Goal: Transaction & Acquisition: Book appointment/travel/reservation

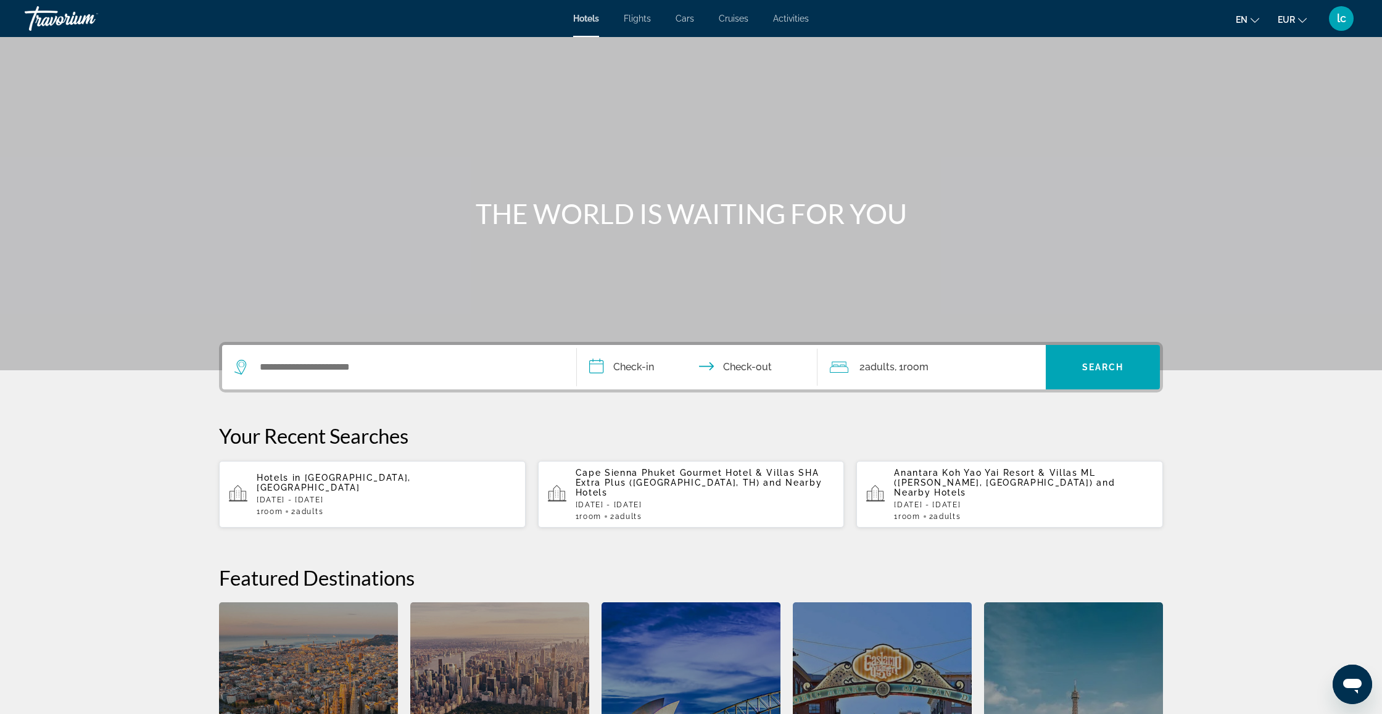
click at [430, 494] on div "Hotels in [GEOGRAPHIC_DATA], [GEOGRAPHIC_DATA] [DATE] - [DATE] 1 Room rooms 2 A…" at bounding box center [386, 493] width 259 height 43
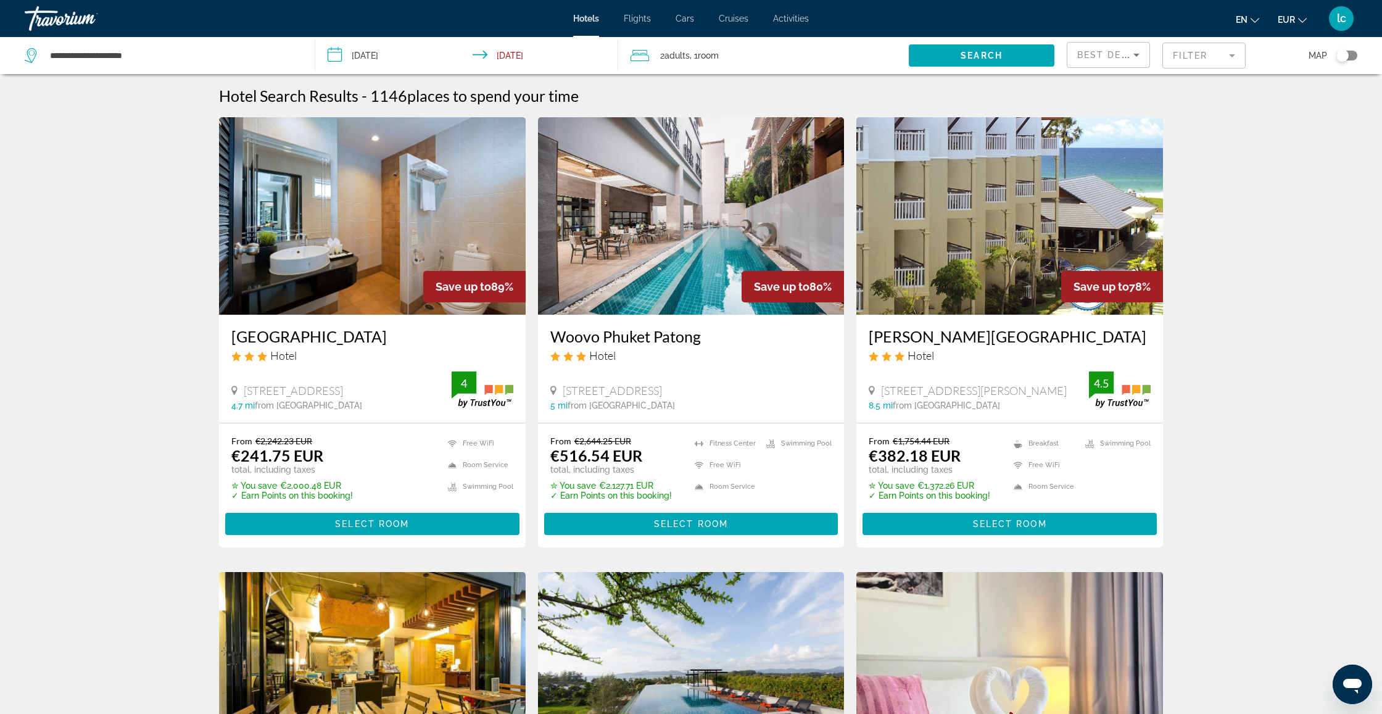
click at [1167, 59] on mat-form-field "Filter" at bounding box center [1203, 56] width 83 height 26
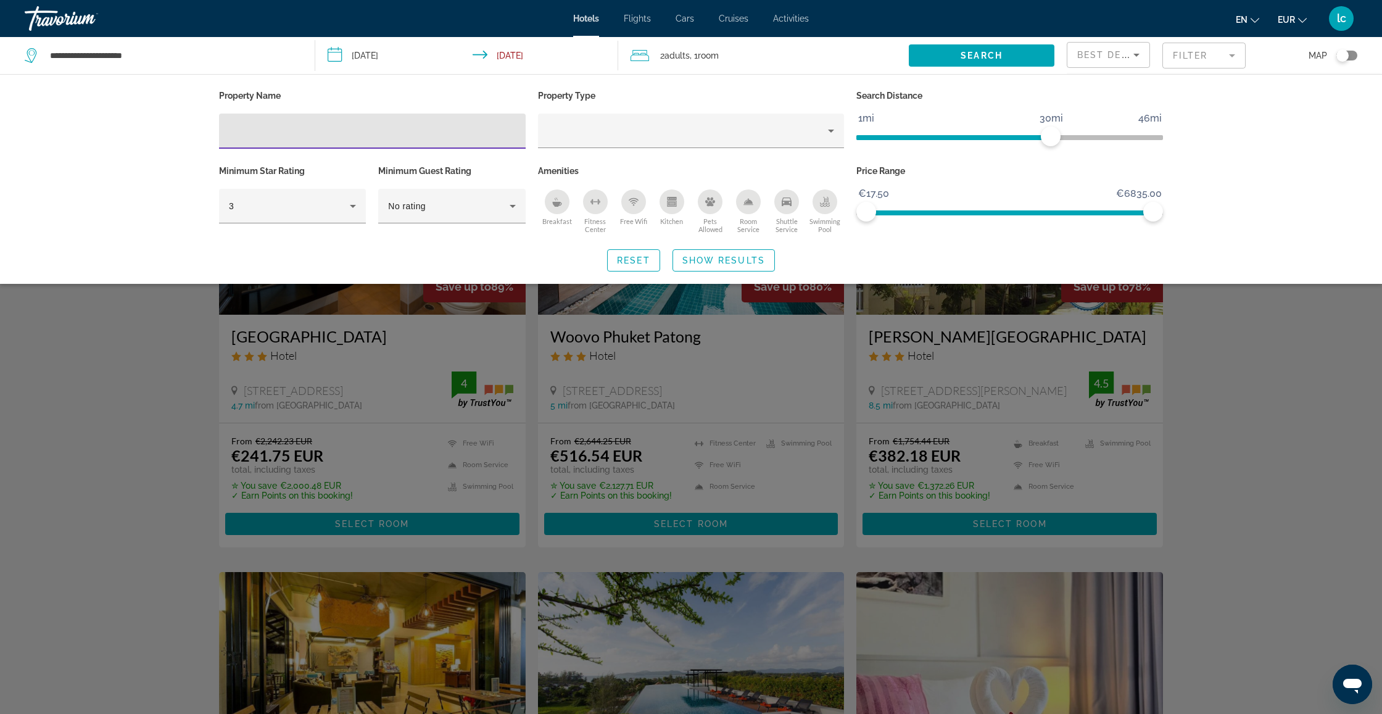
click at [347, 129] on input "Hotel Filters" at bounding box center [372, 131] width 287 height 15
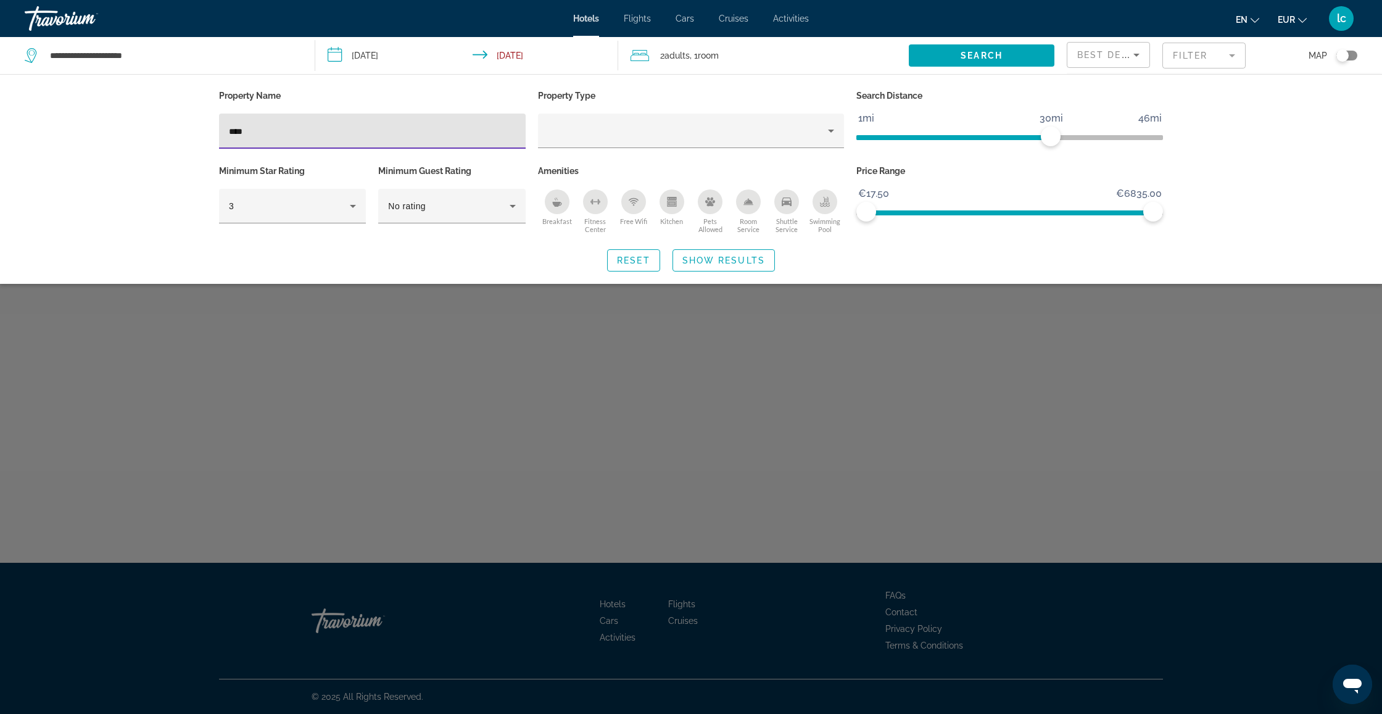
type input "****"
click at [453, 337] on div "Search widget" at bounding box center [691, 449] width 1382 height 529
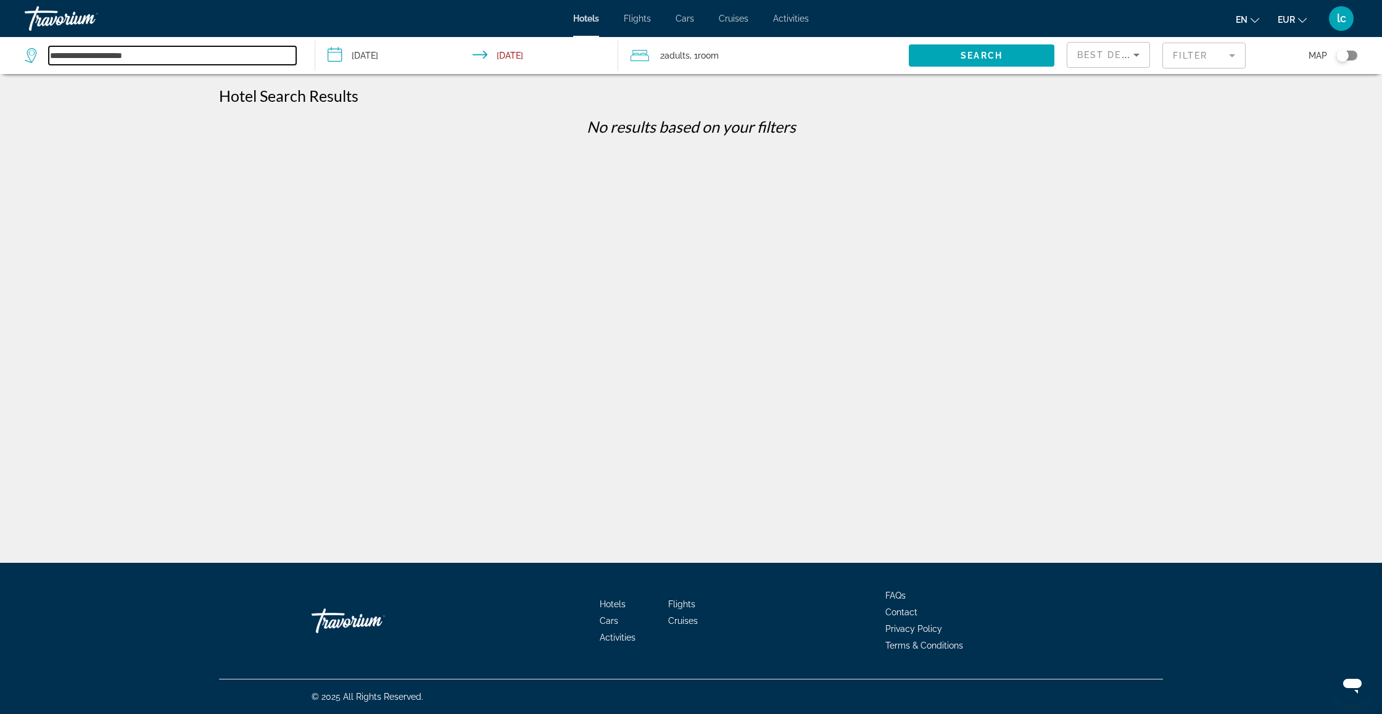
click at [293, 55] on input "**********" at bounding box center [172, 55] width 247 height 19
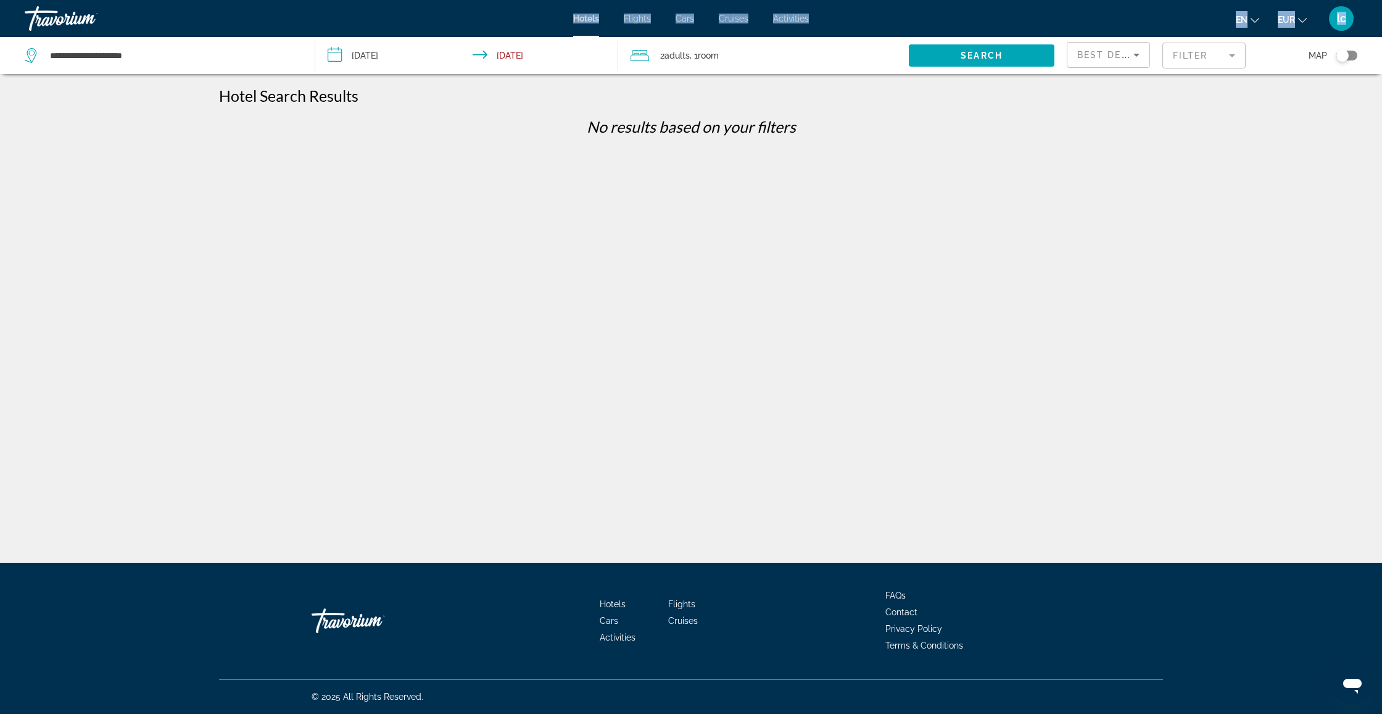
drag, startPoint x: 163, startPoint y: 41, endPoint x: 72, endPoint y: 32, distance: 91.7
click at [60, 31] on div "**********" at bounding box center [691, 357] width 1382 height 714
drag, startPoint x: 557, startPoint y: 143, endPoint x: 455, endPoint y: 120, distance: 104.9
click at [556, 143] on div "No results based on your filters" at bounding box center [691, 131] width 956 height 28
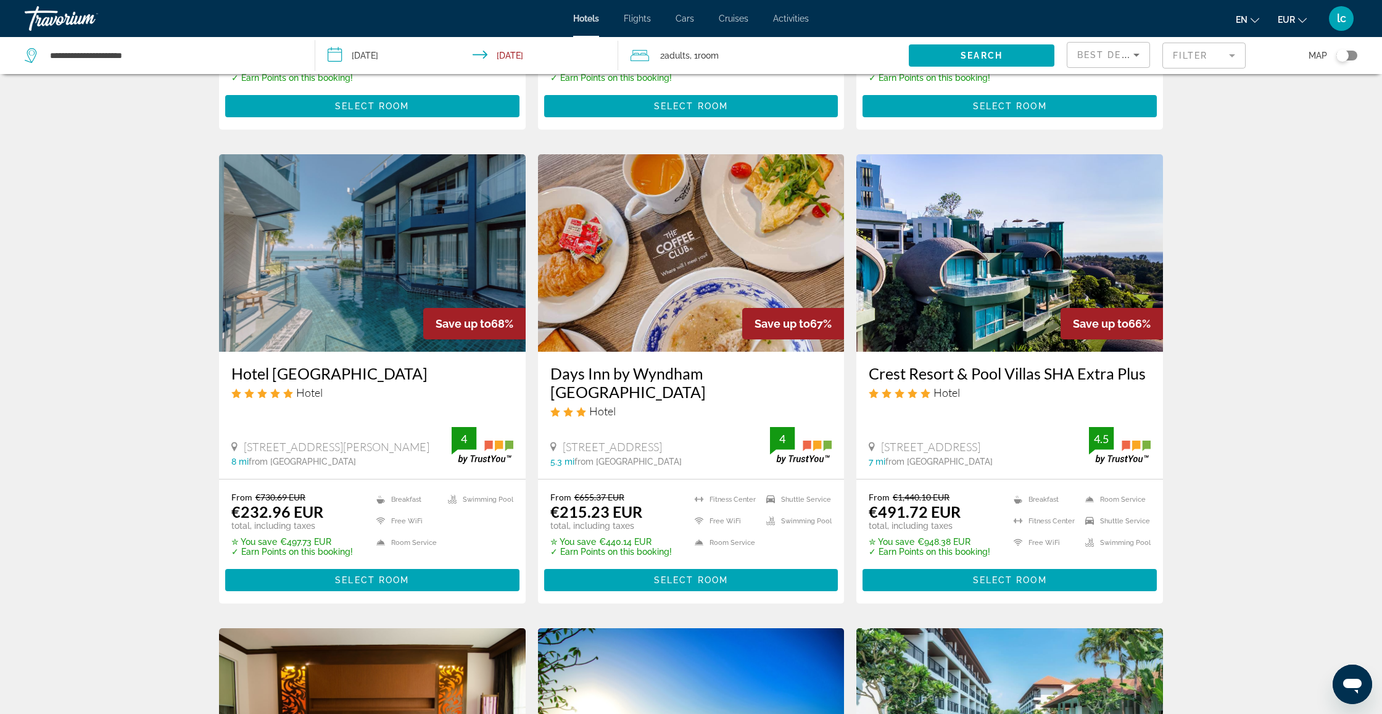
scroll to position [423, 0]
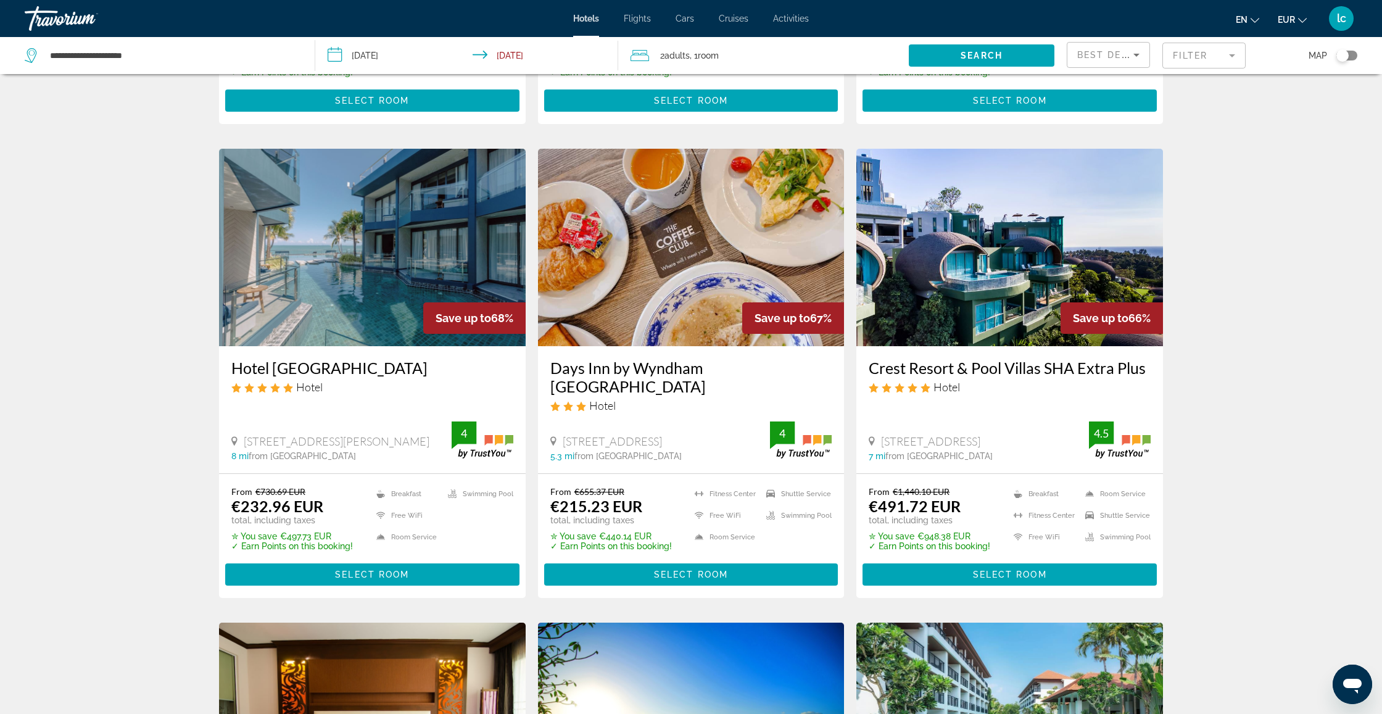
click at [958, 212] on img "Main content" at bounding box center [1009, 247] width 307 height 197
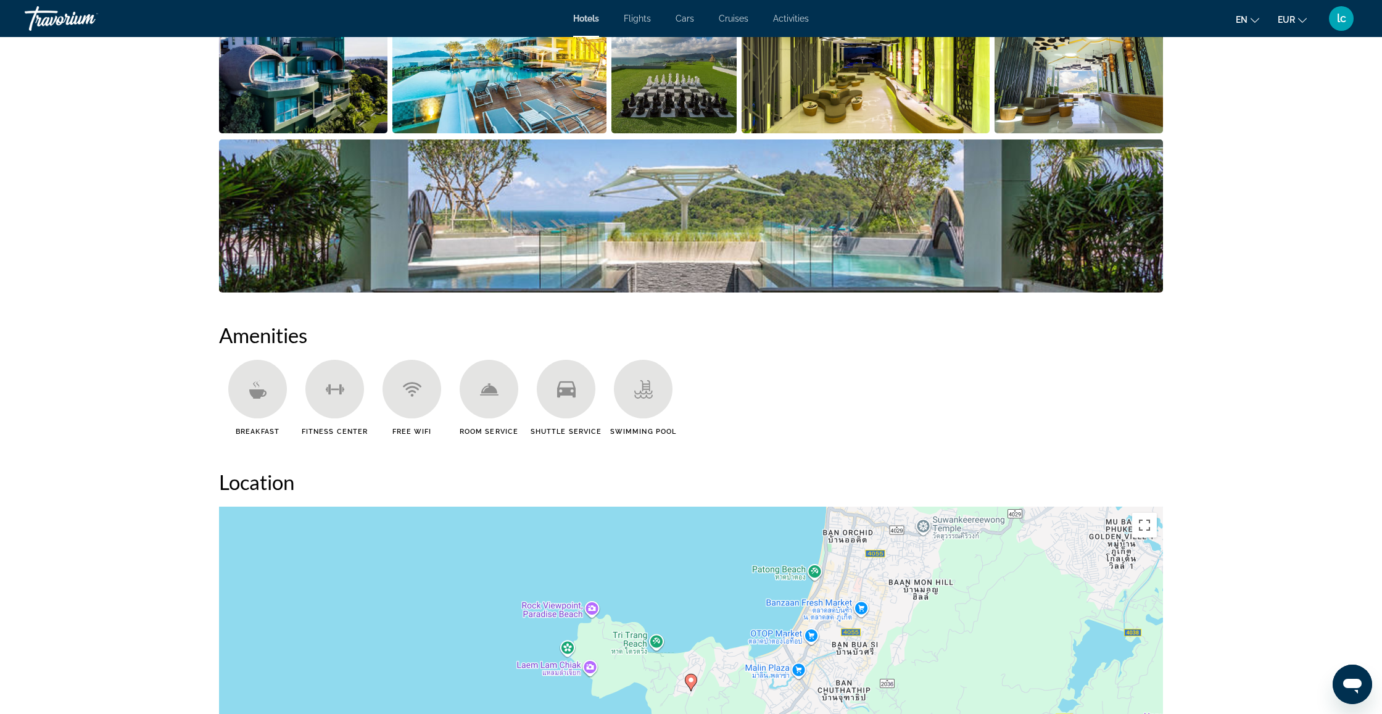
scroll to position [501, 0]
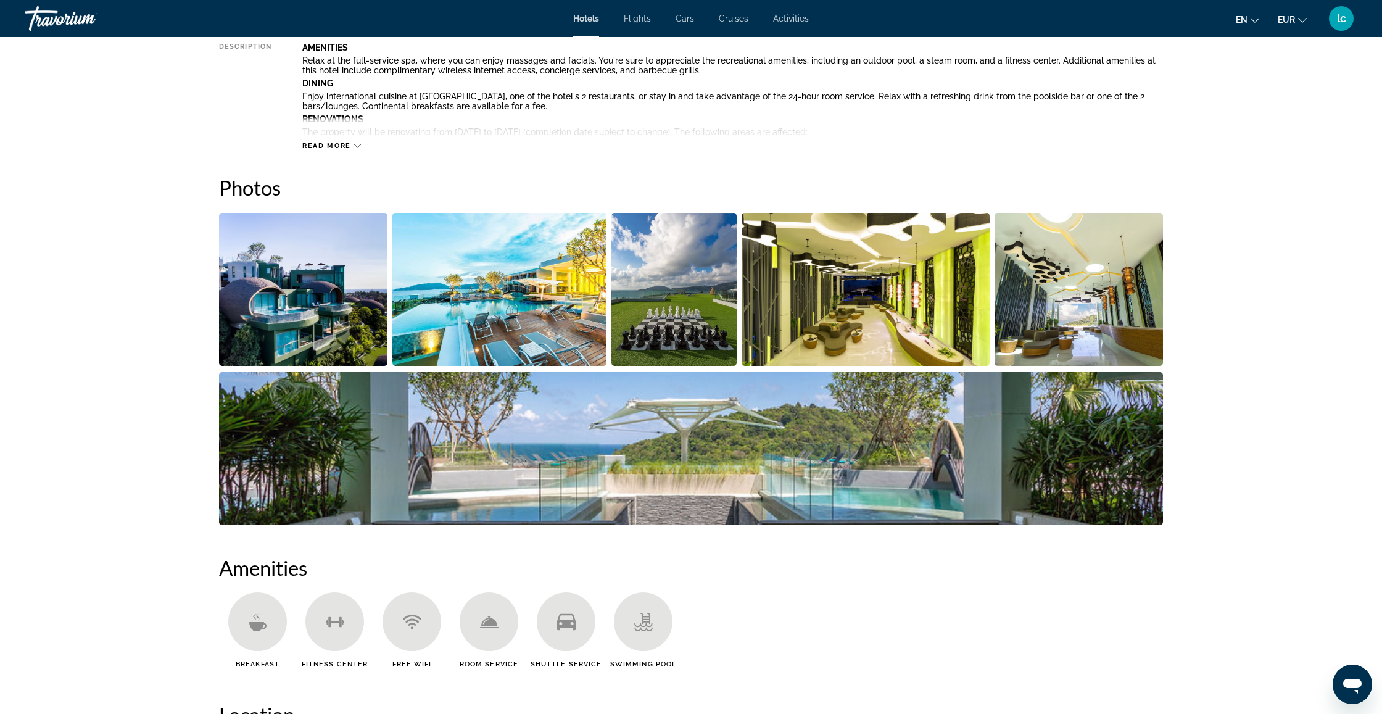
click at [459, 296] on img "Open full-screen image slider" at bounding box center [499, 289] width 215 height 153
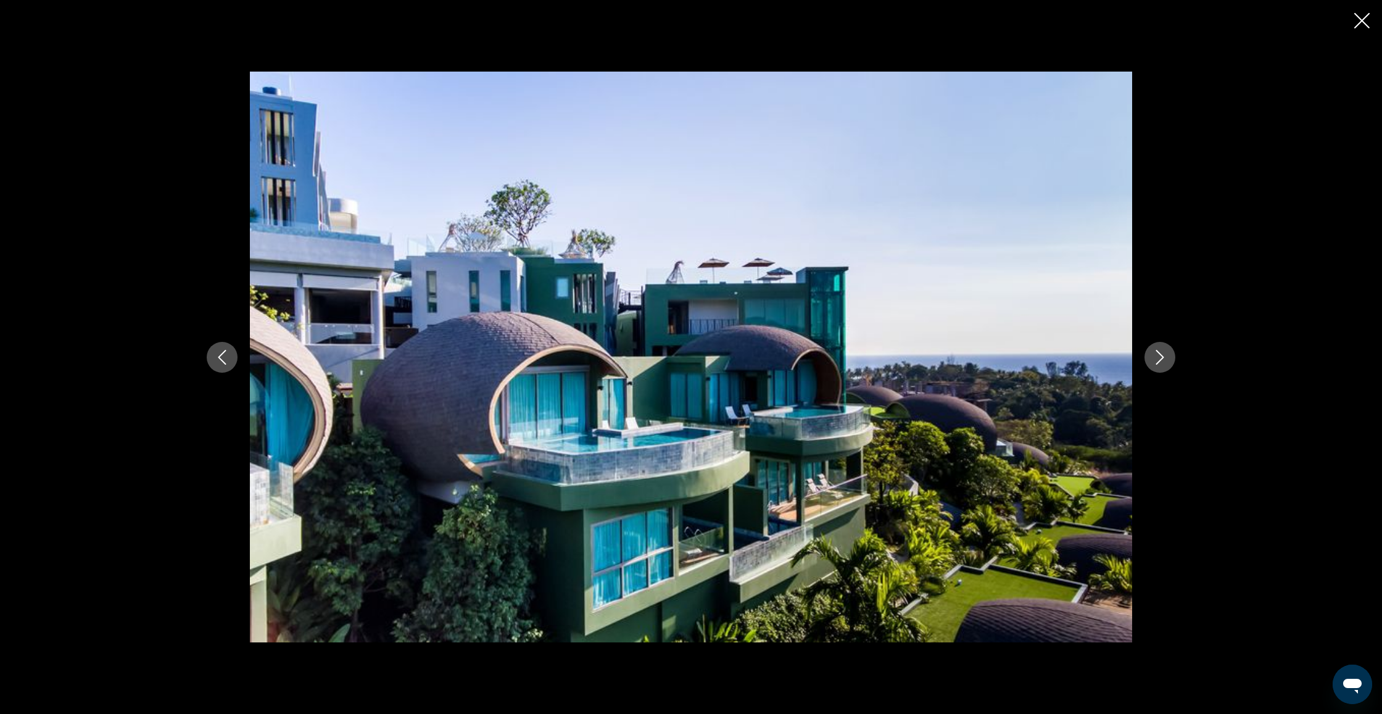
click at [1166, 352] on icon "Next image" at bounding box center [1159, 357] width 15 height 15
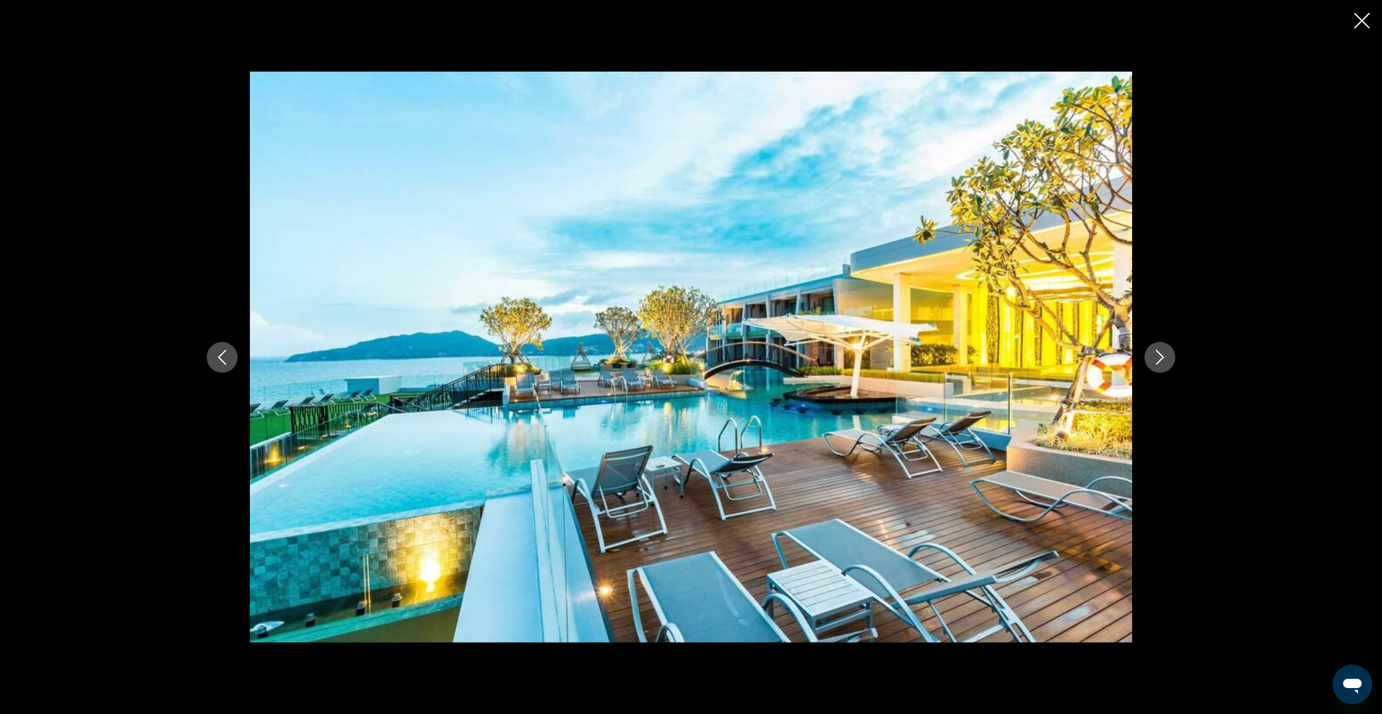
click at [1166, 353] on icon "Next image" at bounding box center [1159, 357] width 15 height 15
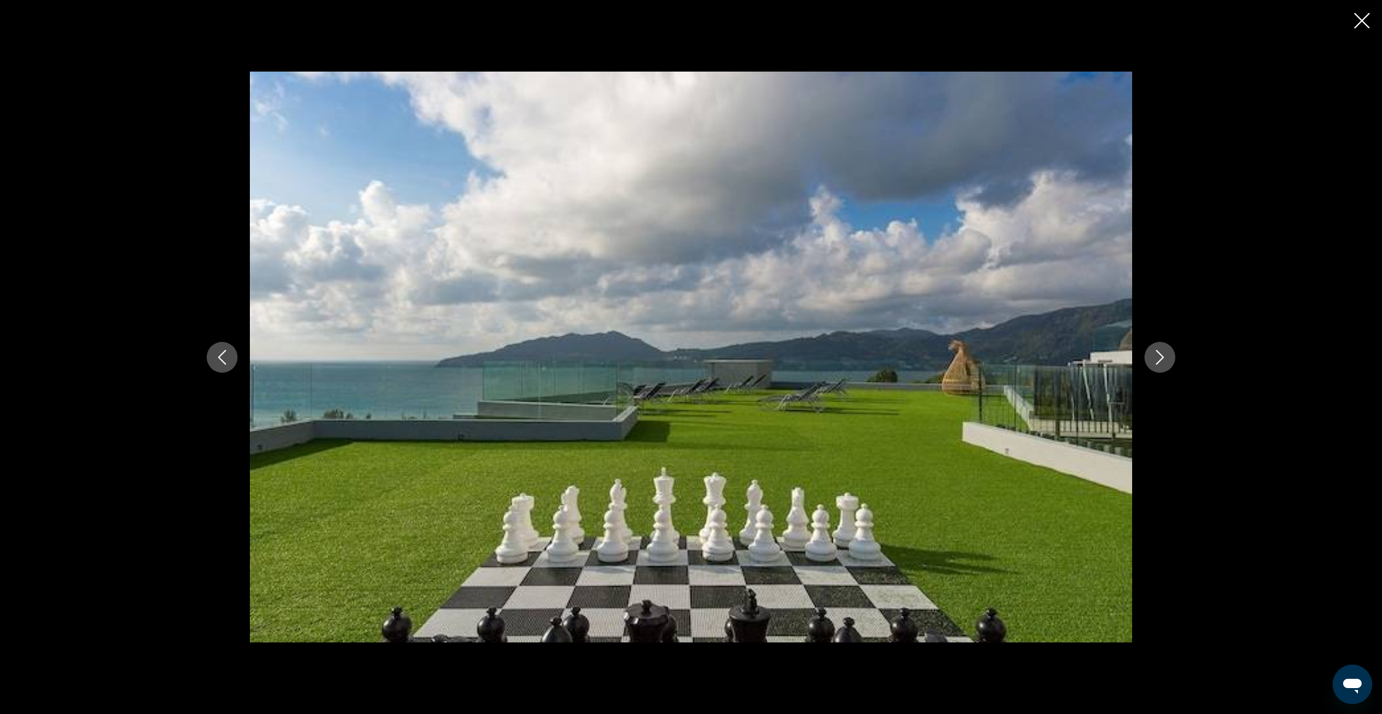
click at [1166, 352] on icon "Next image" at bounding box center [1159, 357] width 15 height 15
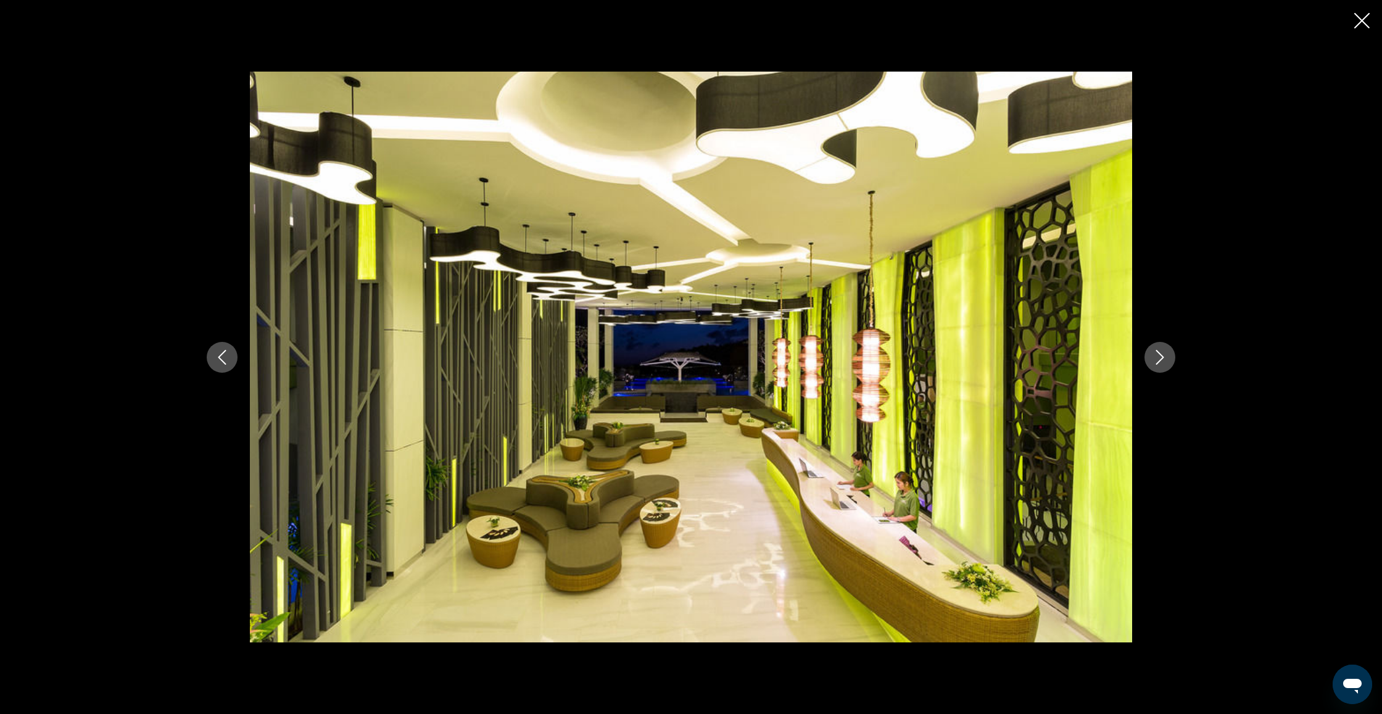
click at [1166, 352] on icon "Next image" at bounding box center [1159, 357] width 15 height 15
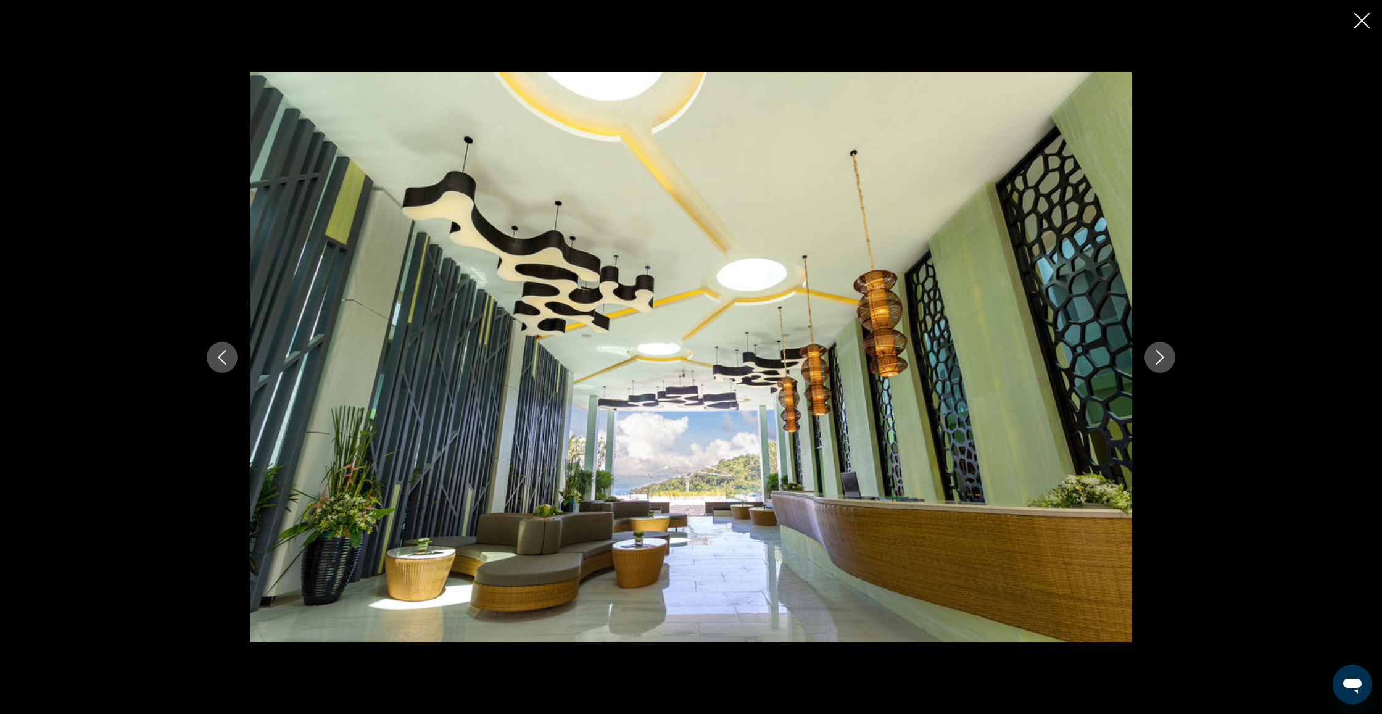
click at [1166, 352] on icon "Next image" at bounding box center [1159, 357] width 15 height 15
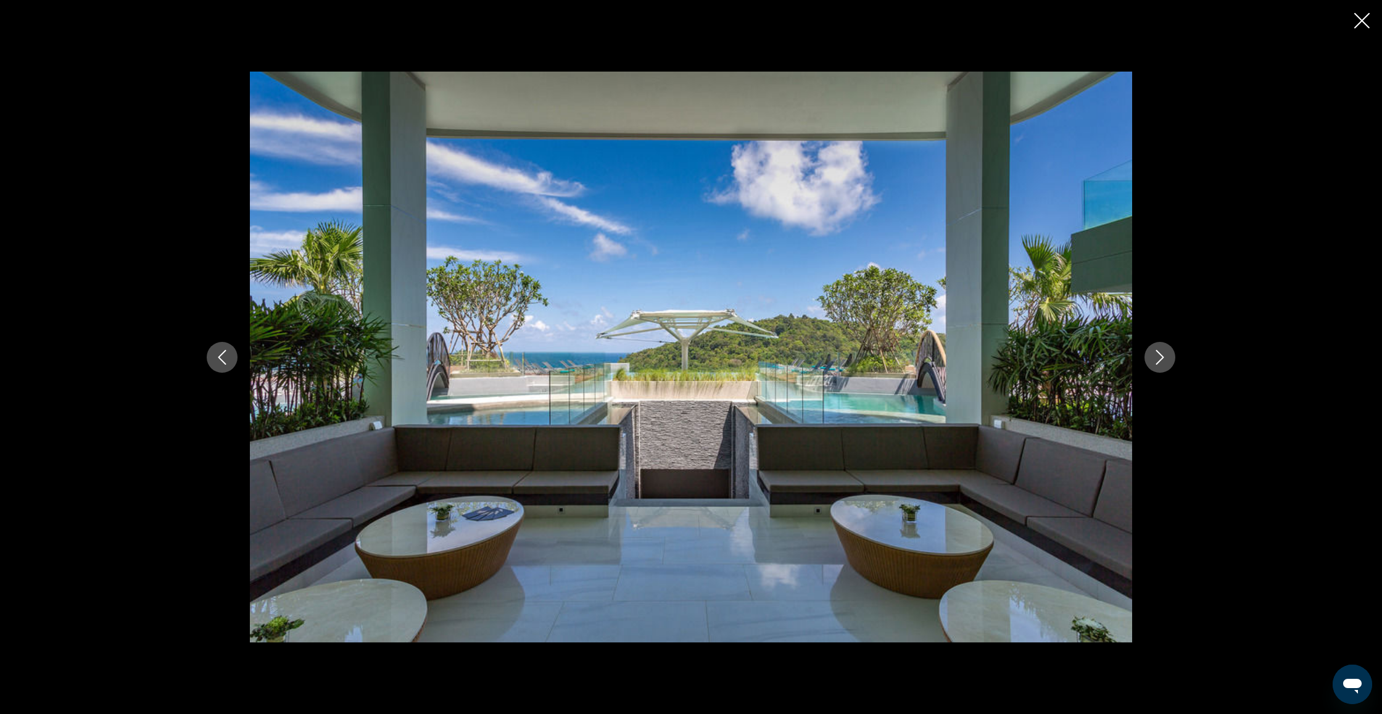
click at [1166, 352] on icon "Next image" at bounding box center [1159, 357] width 15 height 15
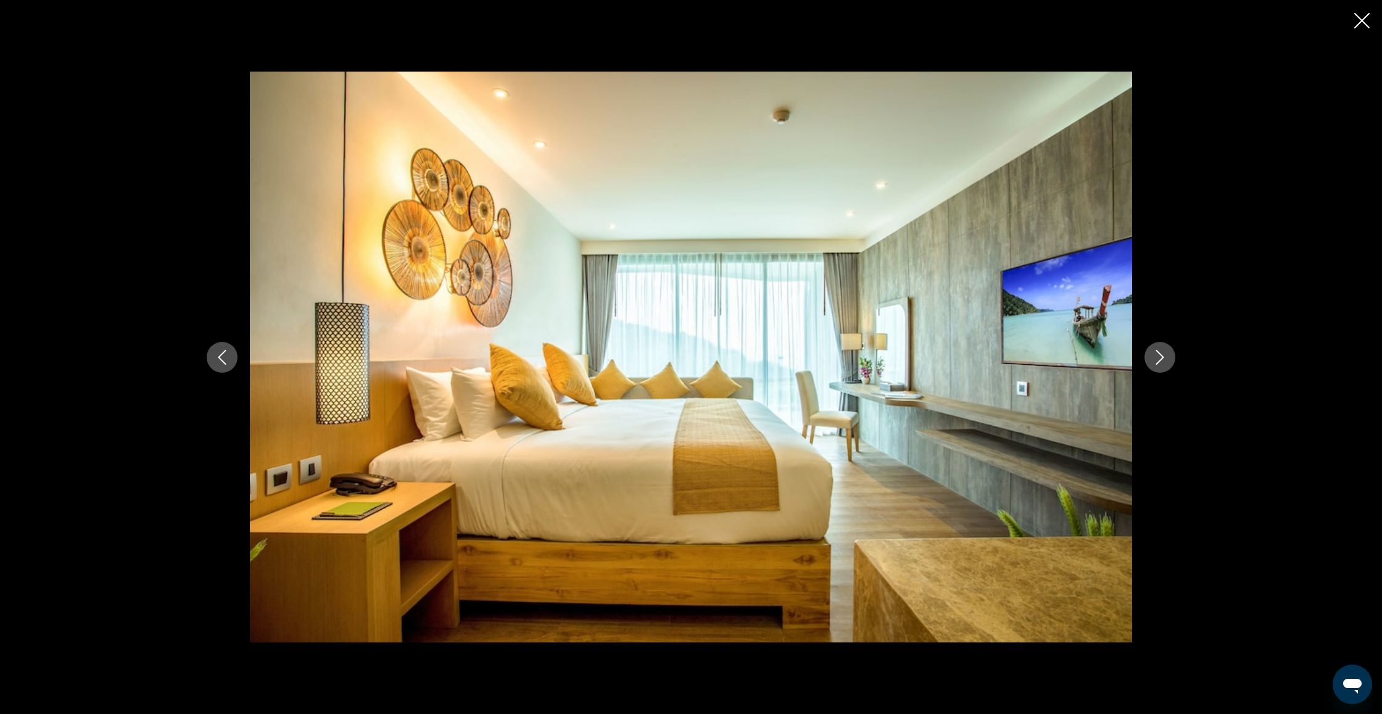
click at [1166, 352] on icon "Next image" at bounding box center [1159, 357] width 15 height 15
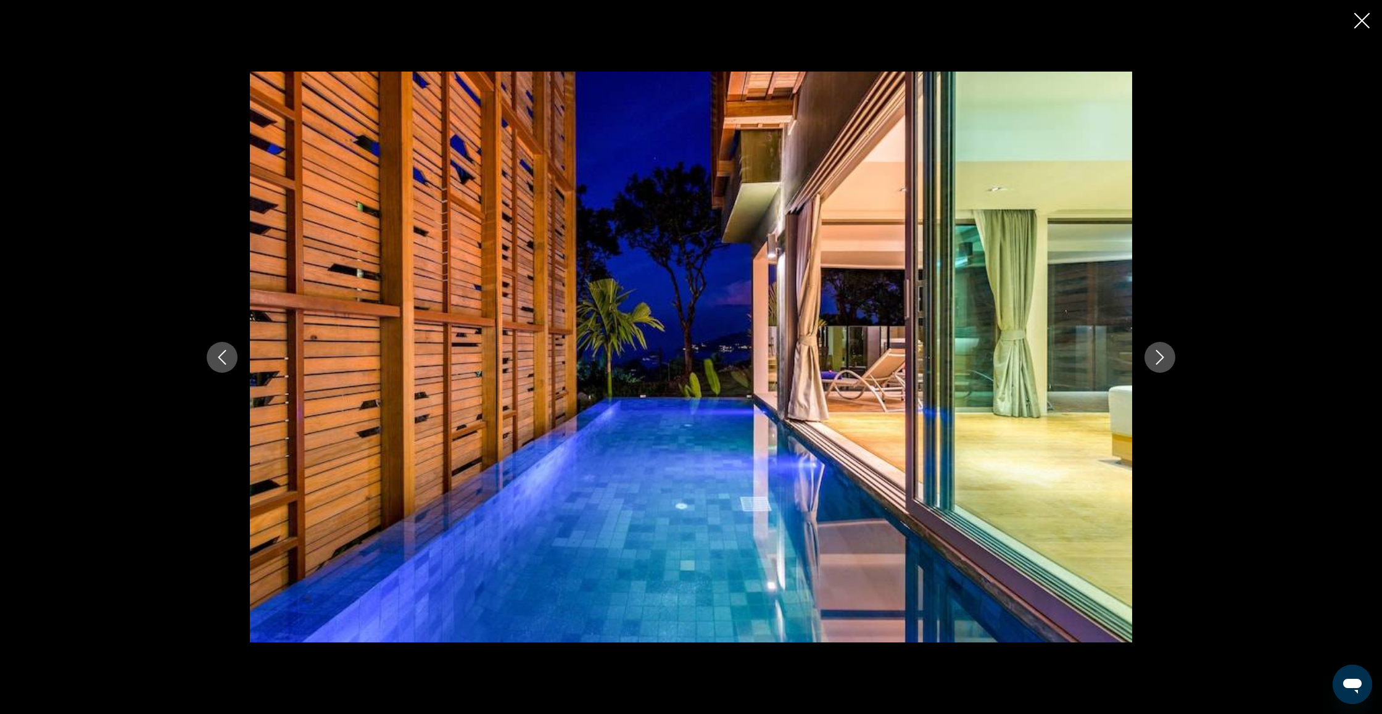
click at [1166, 352] on icon "Next image" at bounding box center [1159, 357] width 15 height 15
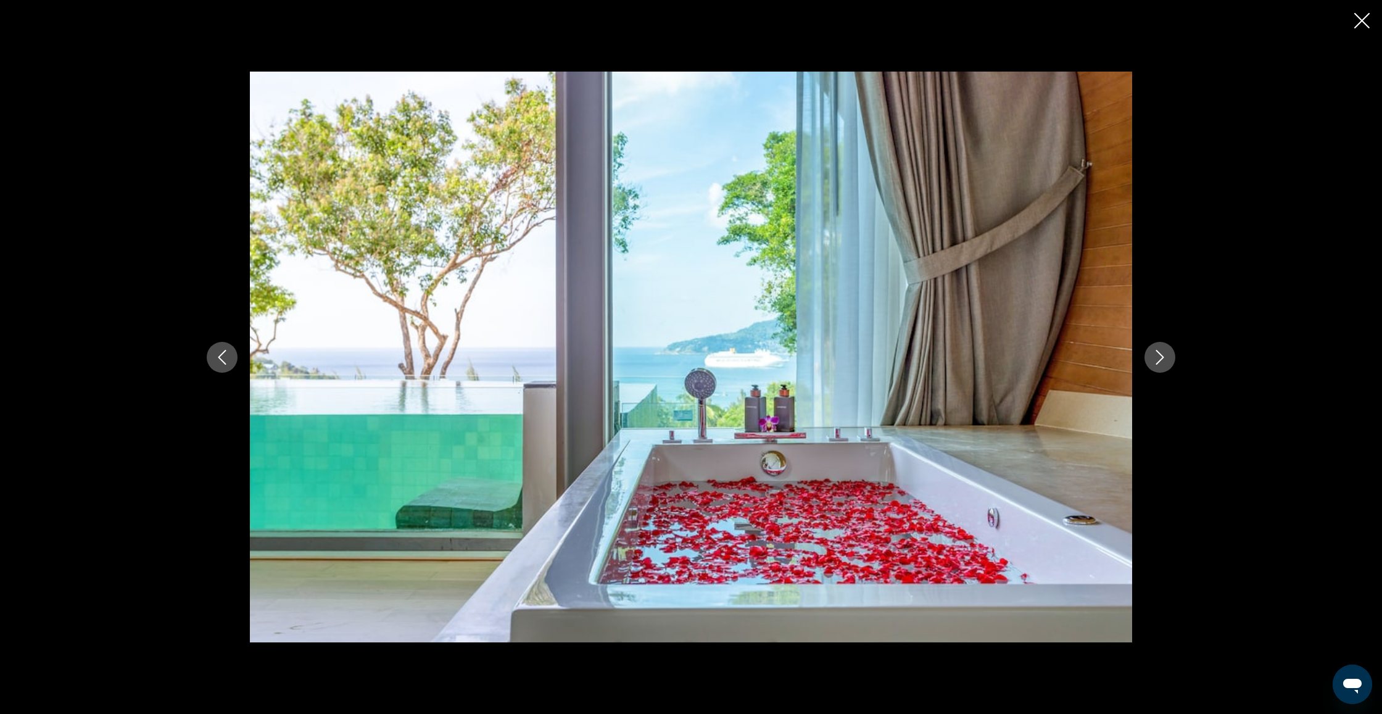
click at [1166, 352] on icon "Next image" at bounding box center [1159, 357] width 15 height 15
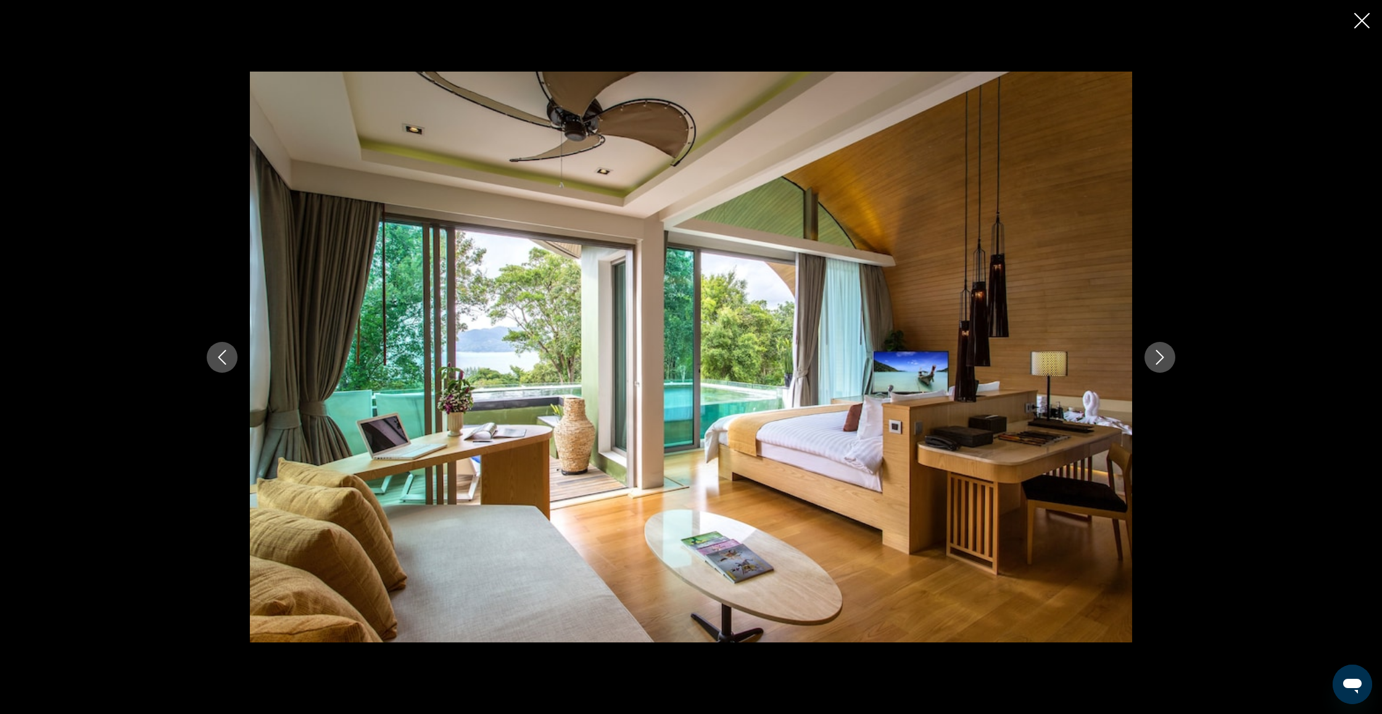
click at [1369, 23] on icon "Close slideshow" at bounding box center [1361, 20] width 15 height 15
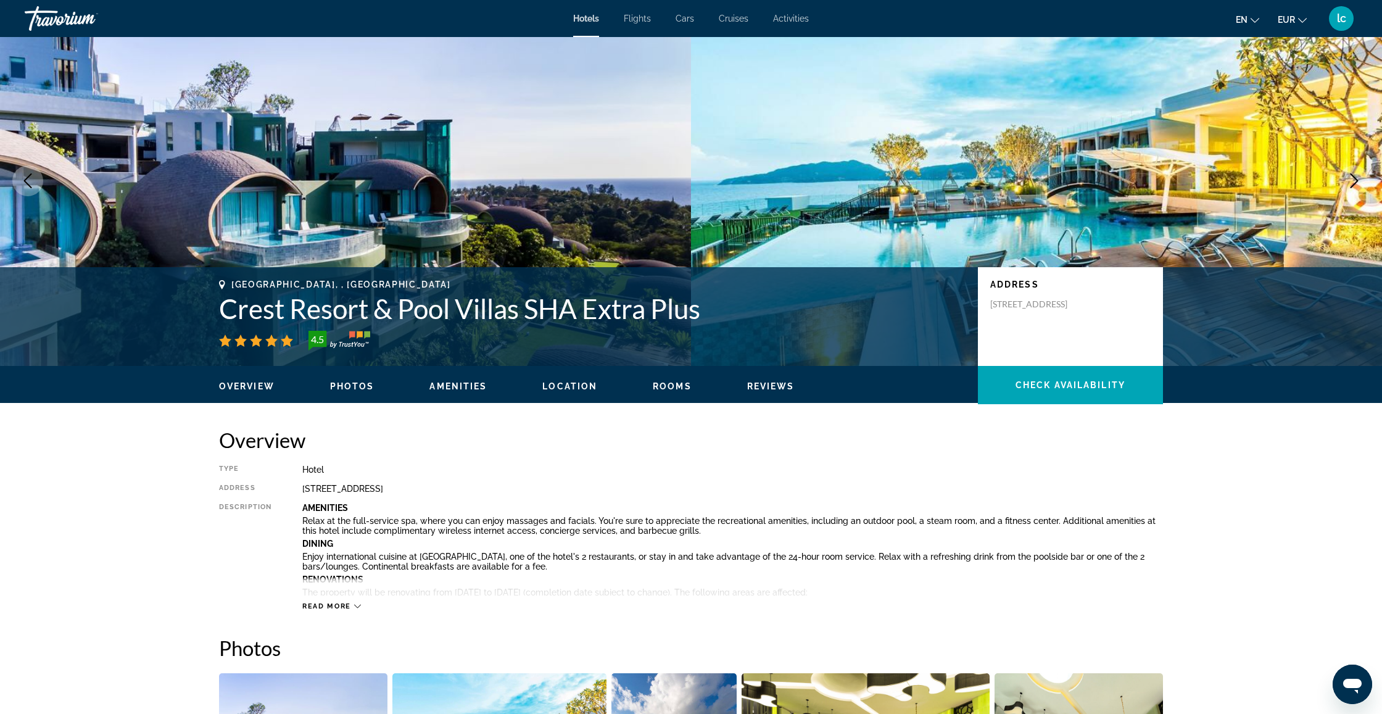
scroll to position [32, 0]
